Goal: Transaction & Acquisition: Book appointment/travel/reservation

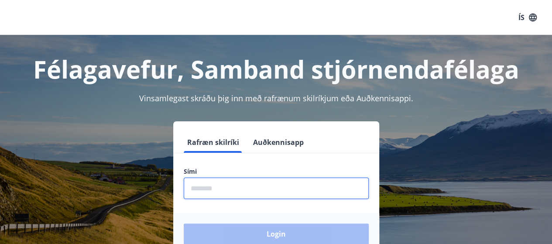
click at [252, 189] on input "phone" at bounding box center [276, 188] width 185 height 21
type input "********"
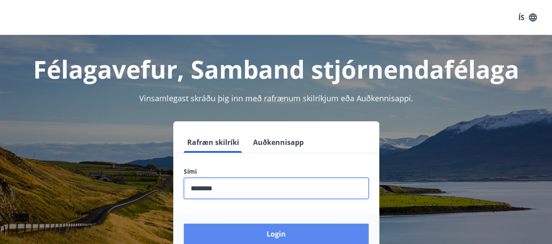
click at [261, 235] on button "Login" at bounding box center [276, 233] width 185 height 21
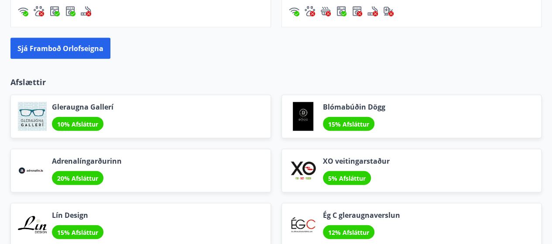
scroll to position [993, 0]
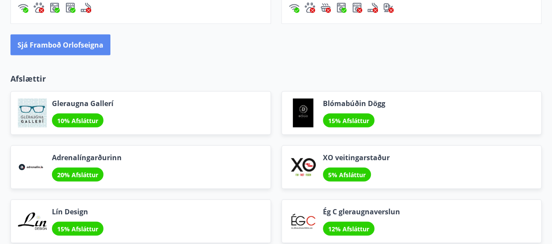
click at [92, 43] on button "Sjá framboð orlofseigna" at bounding box center [60, 44] width 100 height 21
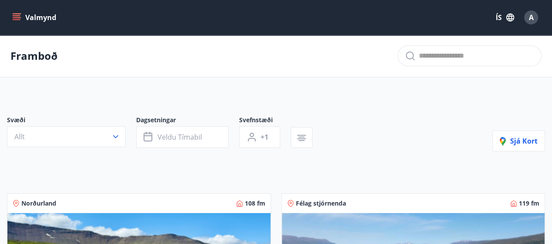
click at [38, 16] on button "Valmynd" at bounding box center [34, 18] width 49 height 16
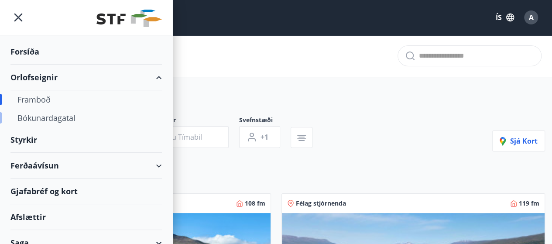
click at [69, 117] on div "Bókunardagatal" at bounding box center [85, 118] width 137 height 18
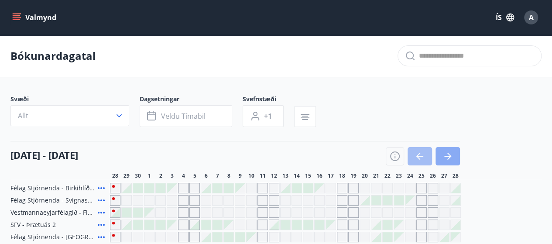
click at [444, 155] on icon "button" at bounding box center [448, 156] width 10 height 10
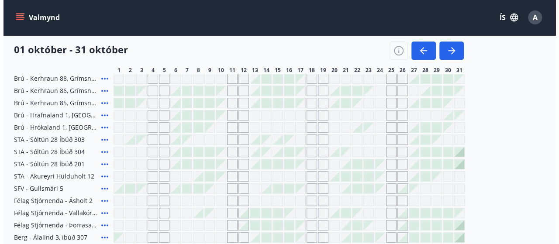
scroll to position [233, 0]
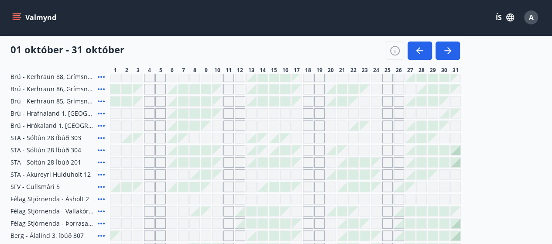
click at [422, 221] on div at bounding box center [422, 224] width 10 height 10
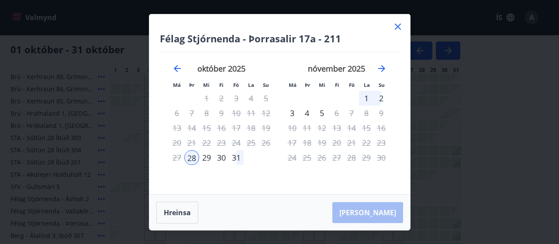
click at [237, 158] on div "31" at bounding box center [236, 157] width 15 height 15
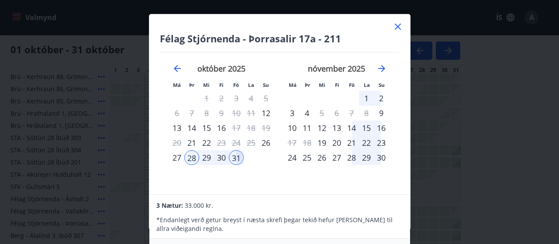
click at [395, 25] on icon at bounding box center [397, 26] width 10 height 10
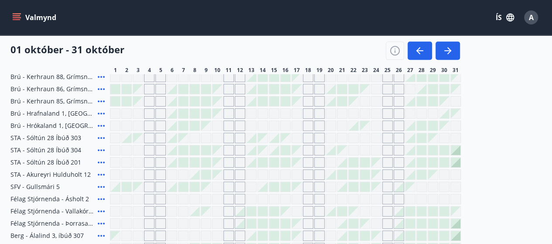
click at [101, 220] on icon at bounding box center [101, 223] width 10 height 10
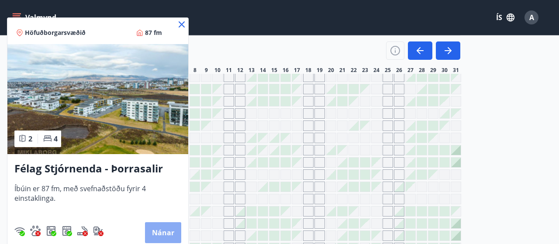
click at [158, 229] on button "Nánar" at bounding box center [163, 232] width 36 height 21
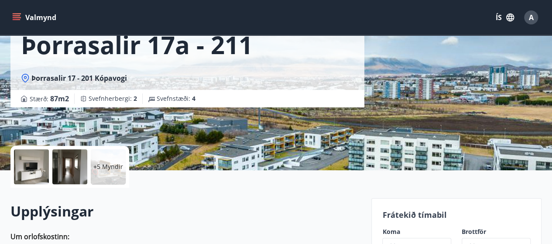
scroll to position [97, 0]
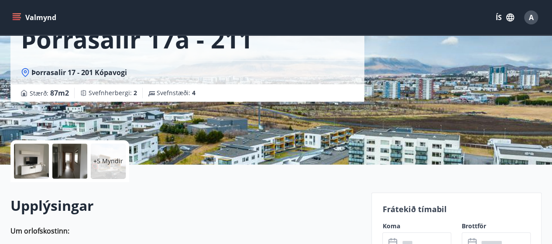
click at [38, 158] on div at bounding box center [31, 161] width 35 height 35
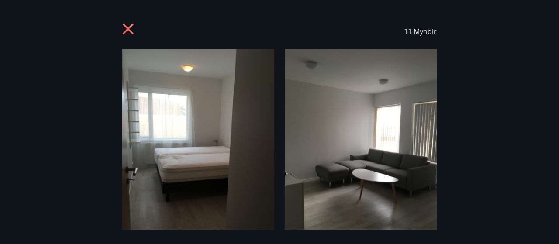
click at [126, 28] on icon at bounding box center [129, 30] width 14 height 14
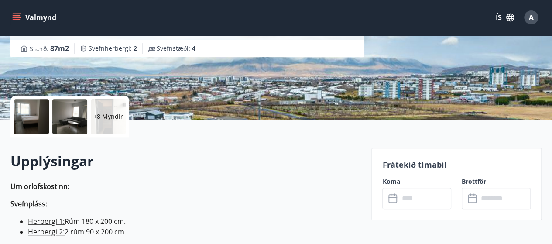
scroll to position [150, 0]
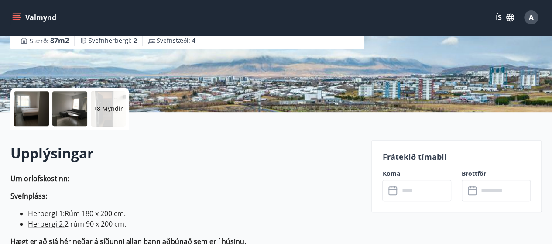
click at [113, 112] on p "+8 Myndir" at bounding box center [108, 108] width 30 height 9
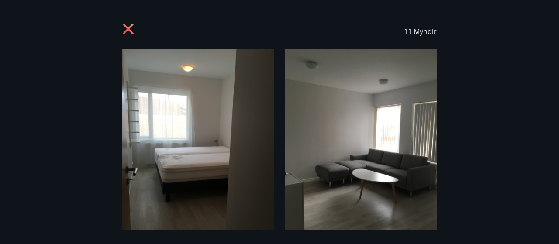
click at [124, 28] on icon at bounding box center [129, 30] width 14 height 14
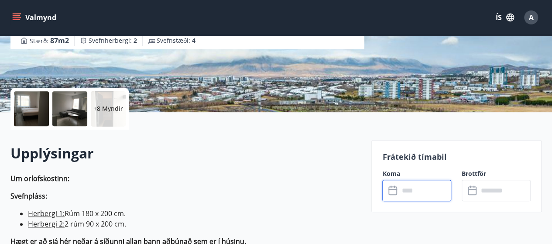
click at [422, 194] on input "text" at bounding box center [425, 190] width 52 height 21
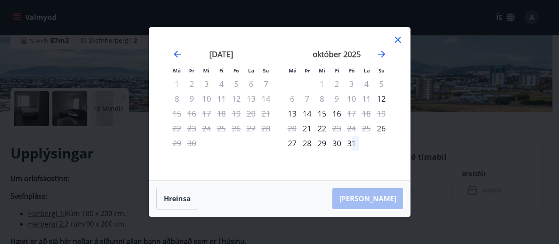
click at [308, 146] on div "28" at bounding box center [306, 143] width 15 height 15
click at [352, 144] on div "31" at bounding box center [351, 143] width 15 height 15
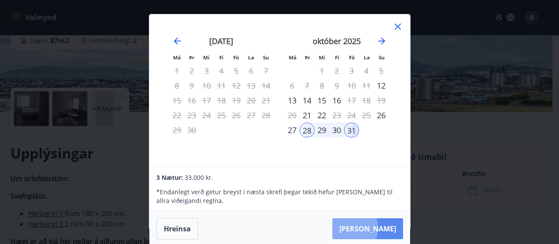
click at [374, 227] on button "[PERSON_NAME]" at bounding box center [367, 228] width 71 height 21
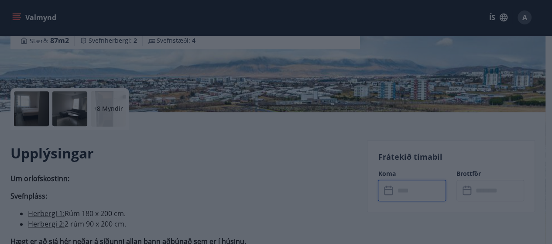
type input "******"
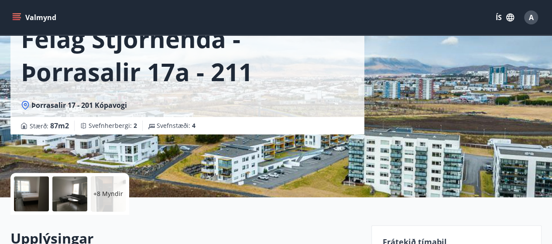
scroll to position [0, 0]
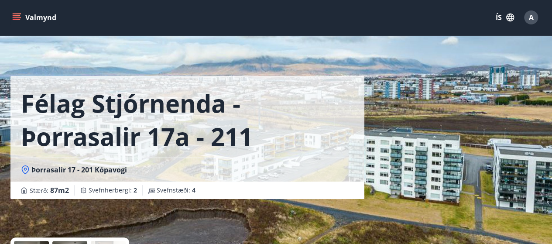
click at [529, 15] on span "A" at bounding box center [531, 18] width 5 height 10
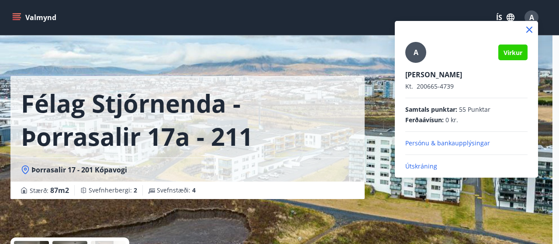
click at [529, 30] on icon at bounding box center [529, 30] width 6 height 6
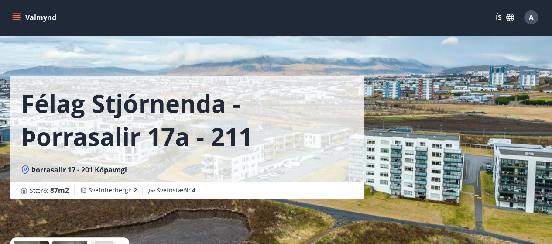
click at [16, 10] on button "Valmynd" at bounding box center [34, 18] width 49 height 16
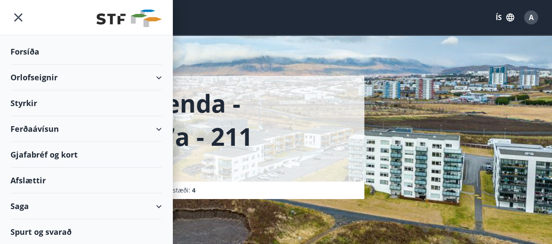
click at [68, 55] on div "Forsíða" at bounding box center [85, 52] width 151 height 26
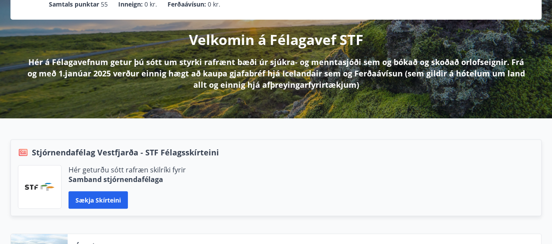
scroll to position [104, 0]
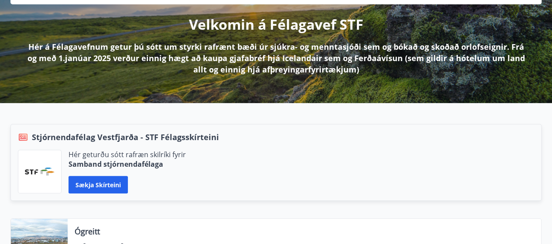
click at [34, 169] on img at bounding box center [40, 172] width 30 height 8
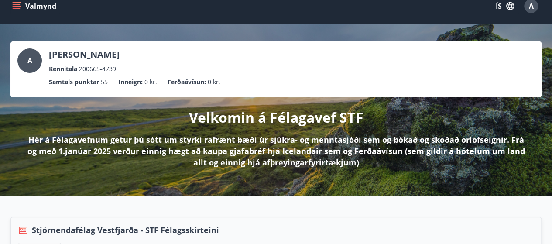
scroll to position [0, 0]
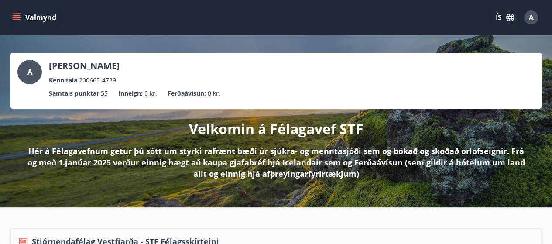
click at [15, 16] on icon "menu" at bounding box center [17, 15] width 8 height 1
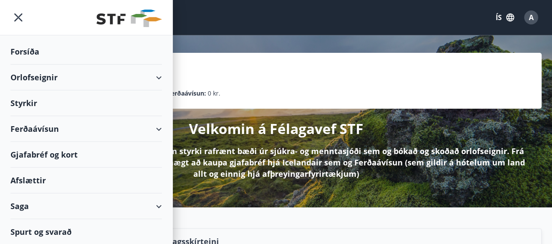
click at [44, 74] on div "Orlofseignir" at bounding box center [85, 78] width 151 height 26
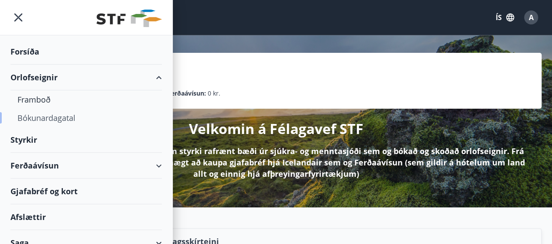
click at [51, 116] on div "Bókunardagatal" at bounding box center [85, 118] width 137 height 18
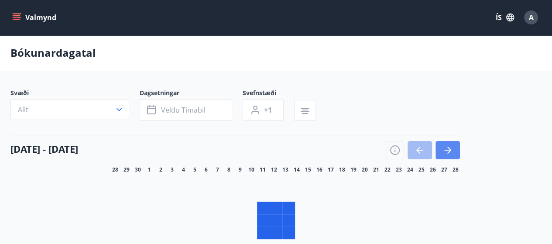
click at [449, 152] on icon "button" at bounding box center [448, 150] width 10 height 10
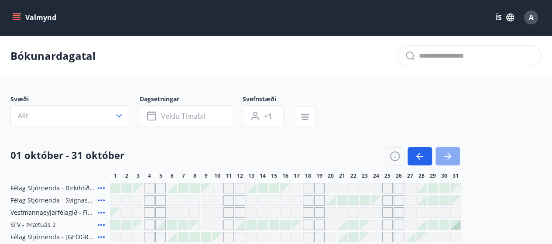
click at [449, 153] on icon "button" at bounding box center [448, 156] width 10 height 10
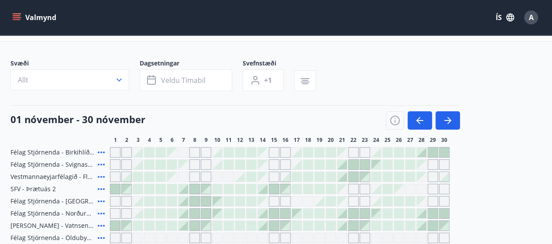
scroll to position [37, 0]
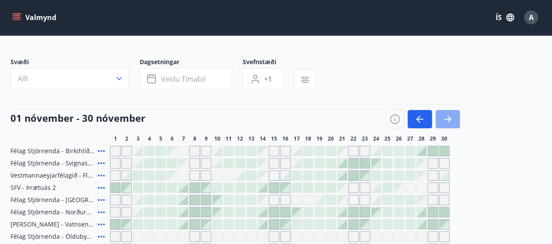
click at [451, 117] on icon "button" at bounding box center [448, 119] width 10 height 10
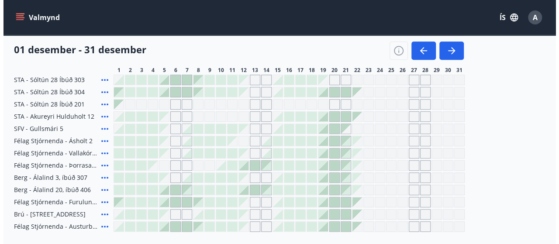
scroll to position [290, 0]
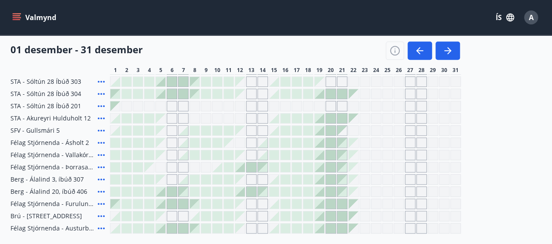
click at [319, 130] on div at bounding box center [320, 131] width 10 height 10
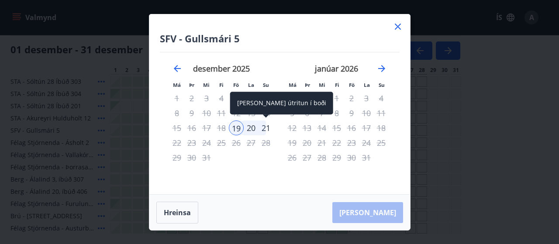
click at [264, 125] on div "21" at bounding box center [265, 127] width 15 height 15
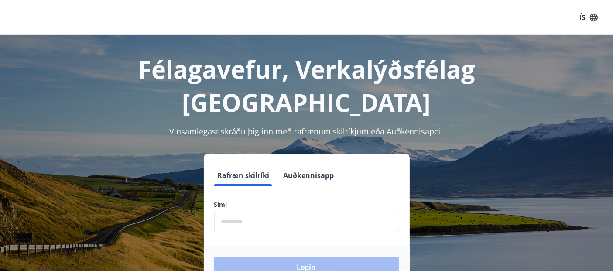
click at [340, 211] on input "phone" at bounding box center [306, 221] width 185 height 21
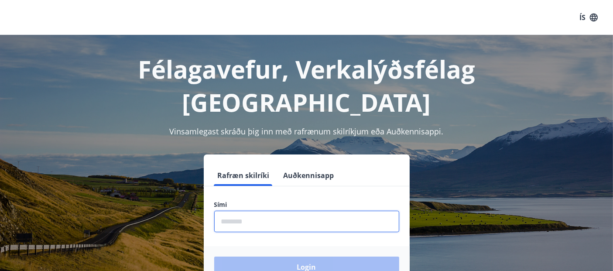
type input "********"
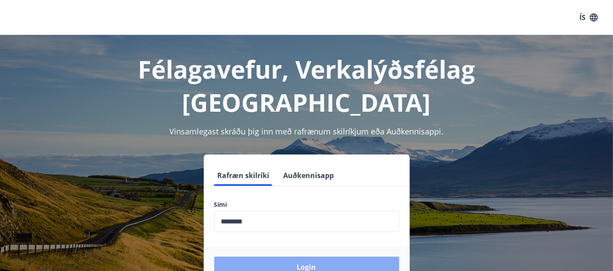
click at [318, 257] on button "Login" at bounding box center [306, 267] width 185 height 21
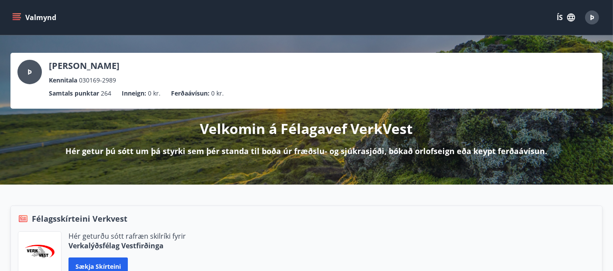
click at [17, 17] on icon "menu" at bounding box center [18, 17] width 10 height 1
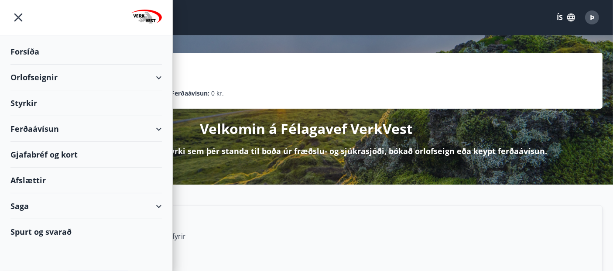
click at [28, 73] on div "Orlofseignir" at bounding box center [85, 78] width 151 height 26
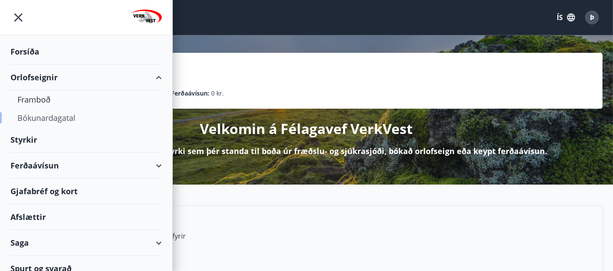
click at [38, 114] on div "Bókunardagatal" at bounding box center [85, 118] width 137 height 18
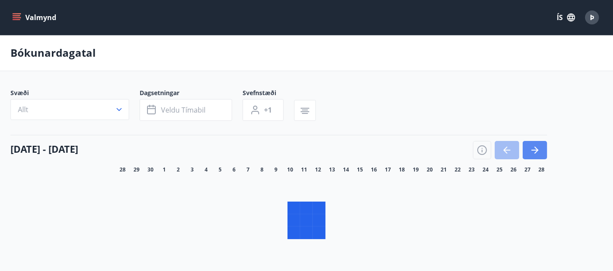
click at [535, 147] on button "button" at bounding box center [535, 150] width 24 height 18
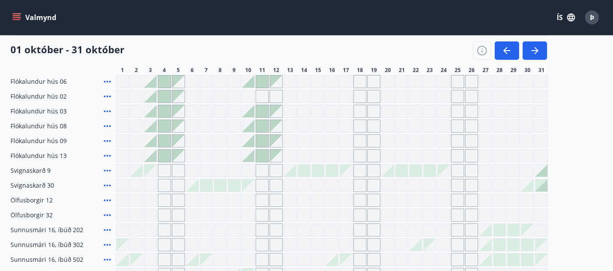
scroll to position [110, 0]
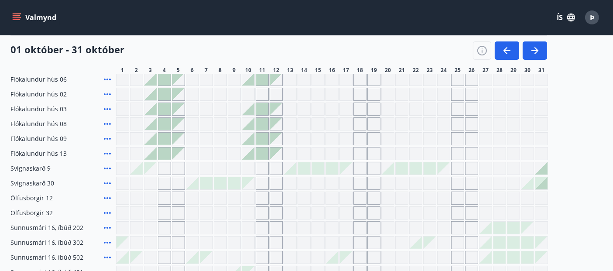
click at [500, 240] on div at bounding box center [500, 243] width 12 height 12
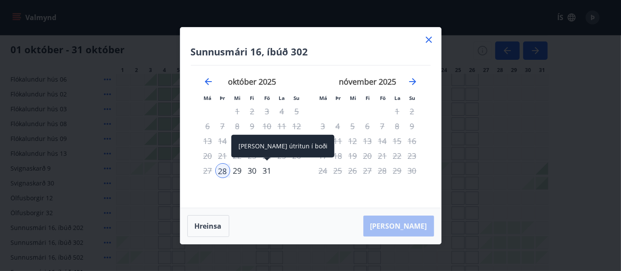
click at [266, 169] on div "31" at bounding box center [267, 170] width 15 height 15
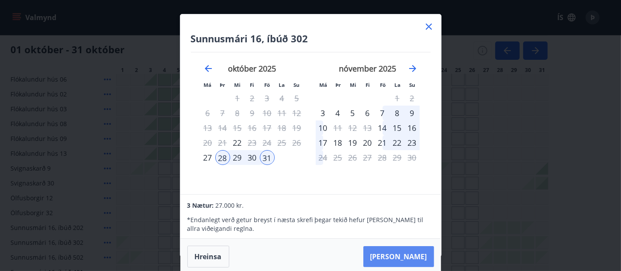
click at [419, 257] on button "[PERSON_NAME]" at bounding box center [398, 256] width 71 height 21
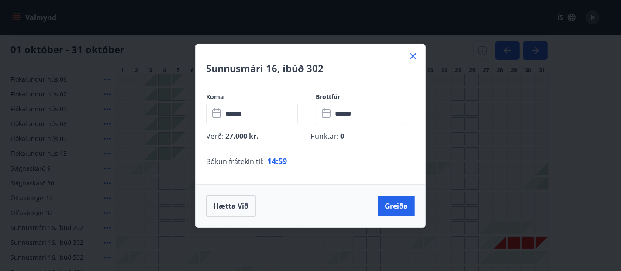
click at [412, 59] on icon at bounding box center [413, 56] width 10 height 10
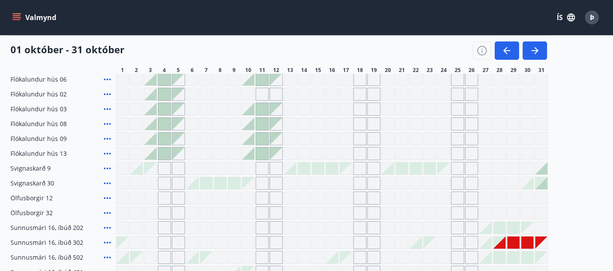
click at [107, 240] on icon at bounding box center [107, 242] width 10 height 10
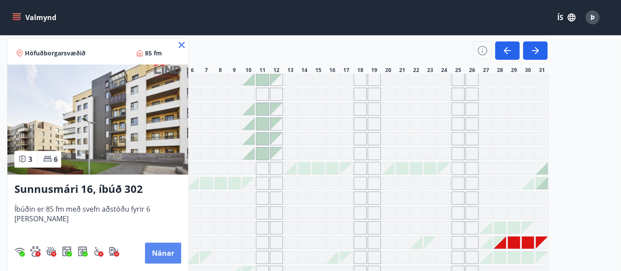
click at [154, 251] on button "Nánar" at bounding box center [163, 253] width 36 height 21
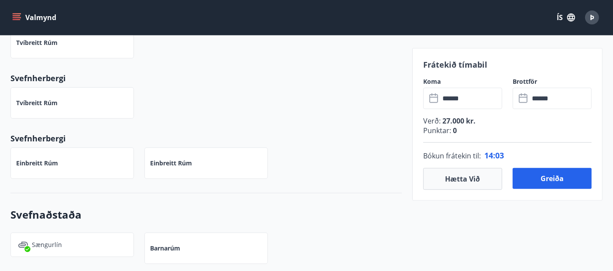
scroll to position [485, 0]
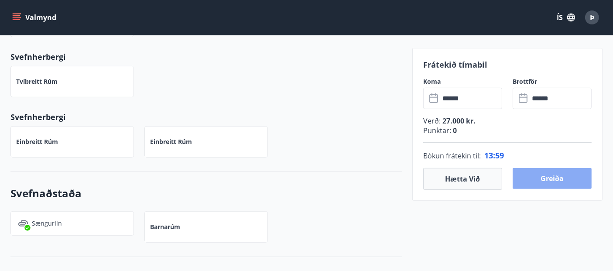
click at [552, 173] on button "Greiða" at bounding box center [552, 178] width 79 height 21
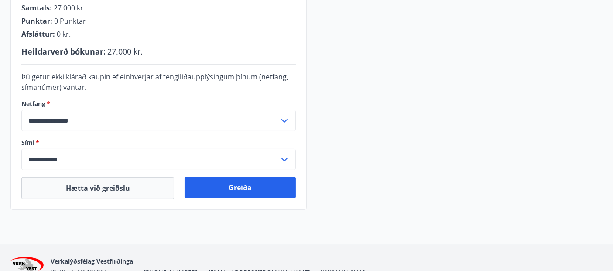
scroll to position [260, 0]
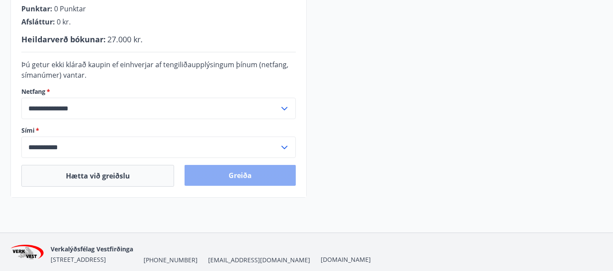
click at [238, 176] on button "Greiða" at bounding box center [240, 175] width 111 height 21
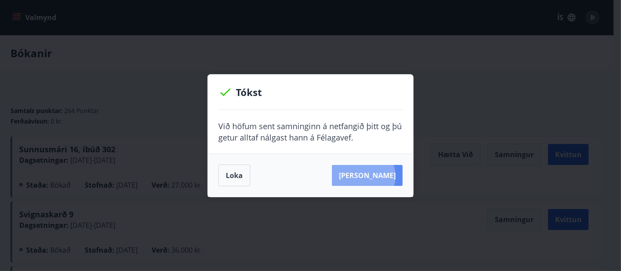
click at [377, 176] on button "[PERSON_NAME]" at bounding box center [367, 175] width 71 height 21
click at [240, 173] on button "Loka" at bounding box center [234, 176] width 32 height 22
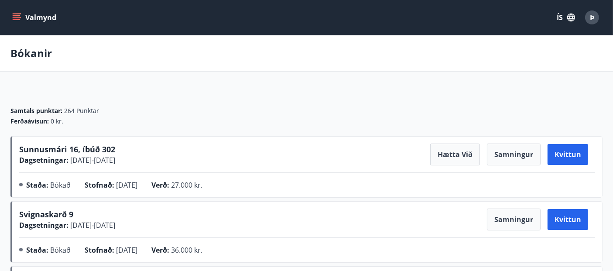
click at [17, 14] on icon "menu" at bounding box center [18, 14] width 10 height 1
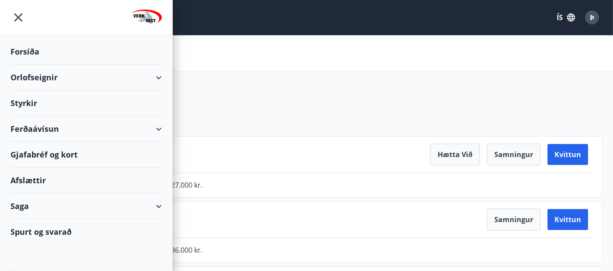
click at [38, 74] on div "Orlofseignir" at bounding box center [85, 78] width 151 height 26
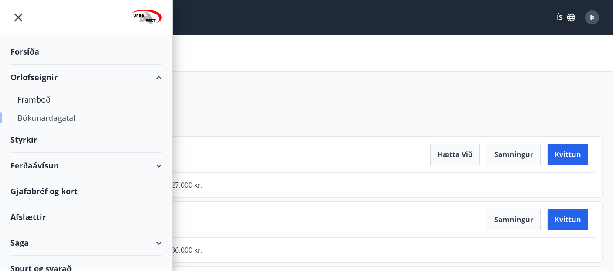
click at [70, 116] on div "Bókunardagatal" at bounding box center [85, 118] width 137 height 18
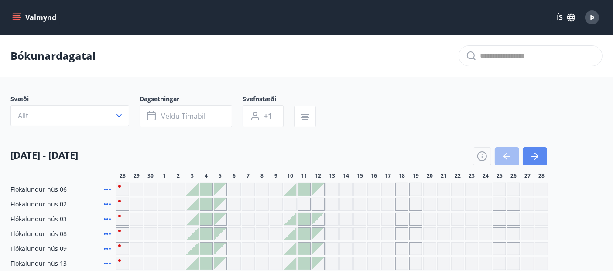
click at [536, 150] on button "button" at bounding box center [535, 156] width 24 height 18
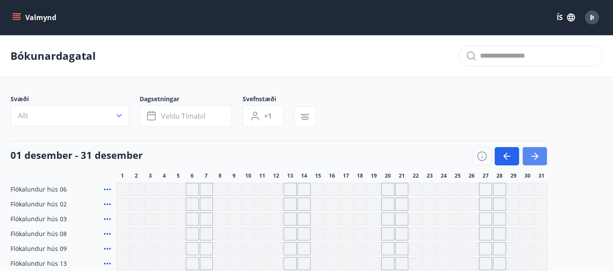
click at [536, 150] on button "button" at bounding box center [535, 156] width 24 height 18
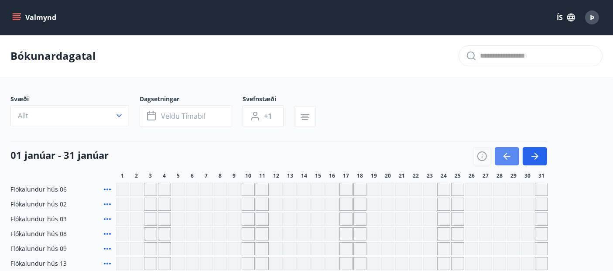
click at [508, 154] on icon "button" at bounding box center [507, 156] width 10 height 10
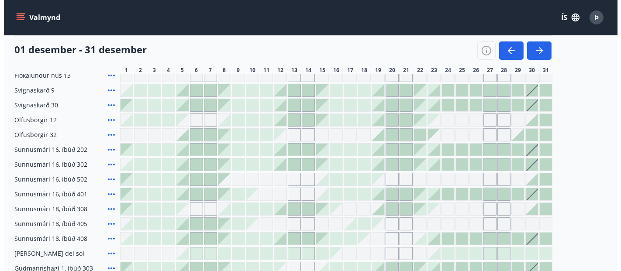
scroll to position [188, 0]
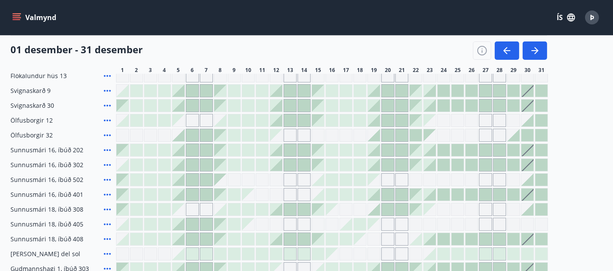
click at [106, 148] on icon at bounding box center [107, 150] width 10 height 10
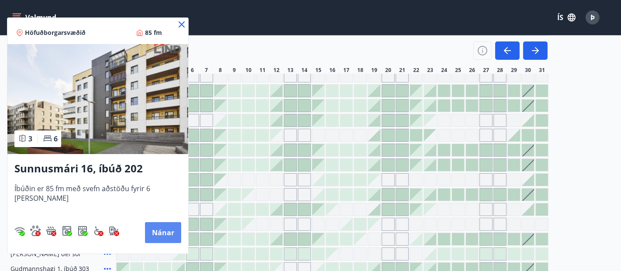
click at [154, 228] on button "Nánar" at bounding box center [163, 232] width 36 height 21
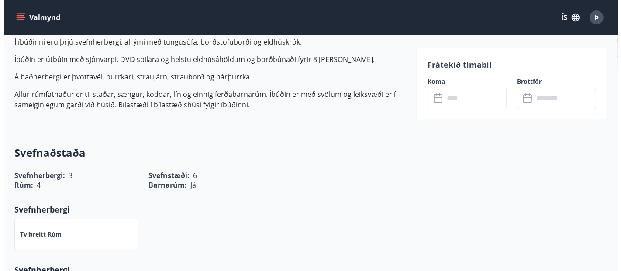
scroll to position [255, 0]
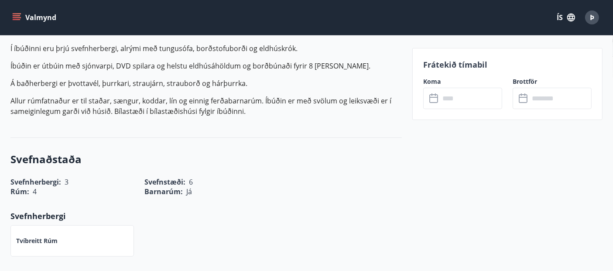
click at [474, 104] on input "text" at bounding box center [471, 98] width 62 height 21
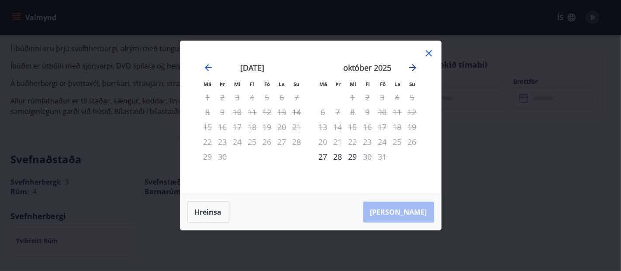
click at [409, 64] on icon "Move forward to switch to the next month." at bounding box center [412, 67] width 10 height 10
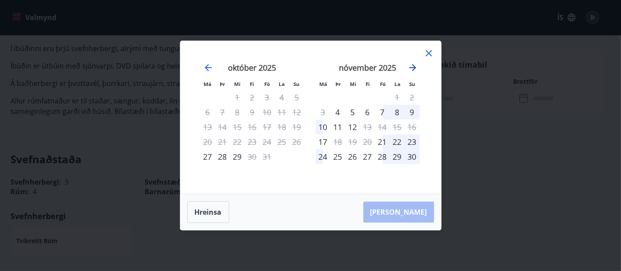
click at [409, 64] on icon "Move forward to switch to the next month." at bounding box center [412, 67] width 10 height 10
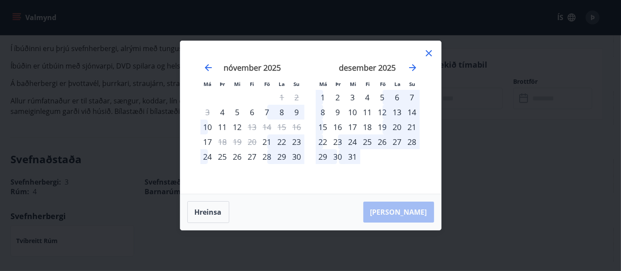
click at [381, 124] on div "19" at bounding box center [382, 127] width 15 height 15
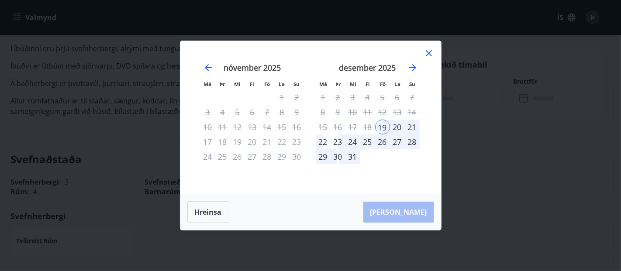
click at [382, 143] on div "26" at bounding box center [382, 141] width 15 height 15
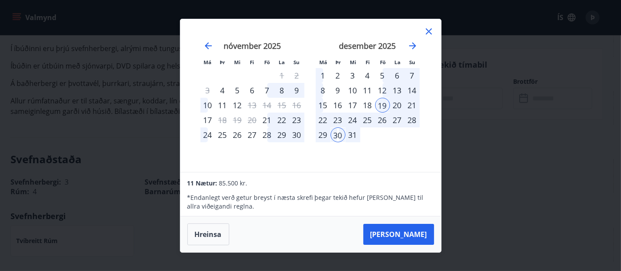
click at [381, 120] on div "26" at bounding box center [382, 120] width 15 height 15
click at [336, 132] on div "30" at bounding box center [337, 134] width 15 height 15
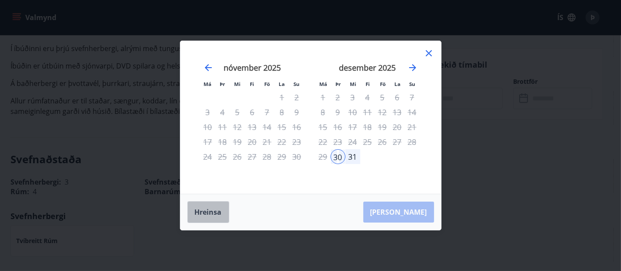
click at [212, 211] on button "Hreinsa" at bounding box center [208, 212] width 42 height 22
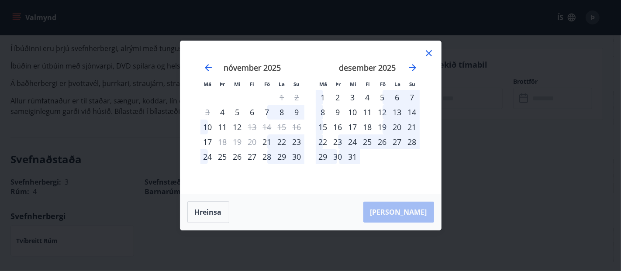
click at [383, 121] on div "19" at bounding box center [382, 127] width 15 height 15
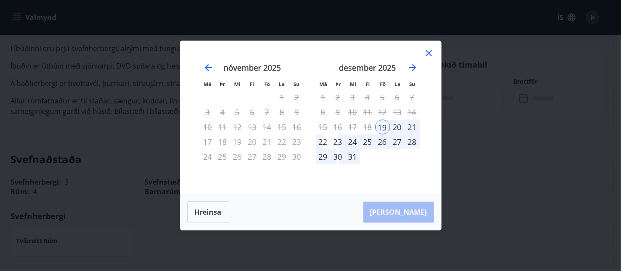
click at [398, 141] on div "27" at bounding box center [397, 141] width 15 height 15
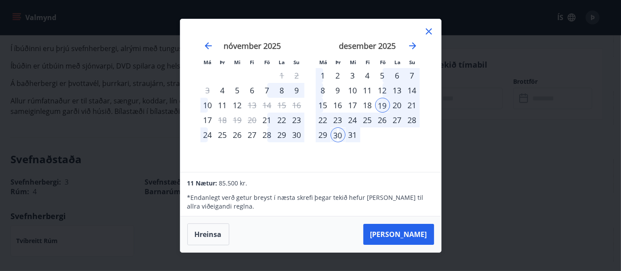
click at [381, 121] on div "26" at bounding box center [382, 120] width 15 height 15
click at [383, 103] on div "19" at bounding box center [382, 105] width 15 height 15
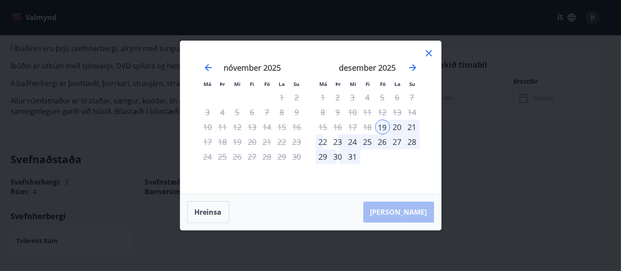
click at [364, 140] on div "25" at bounding box center [367, 141] width 15 height 15
